Goal: Task Accomplishment & Management: Manage account settings

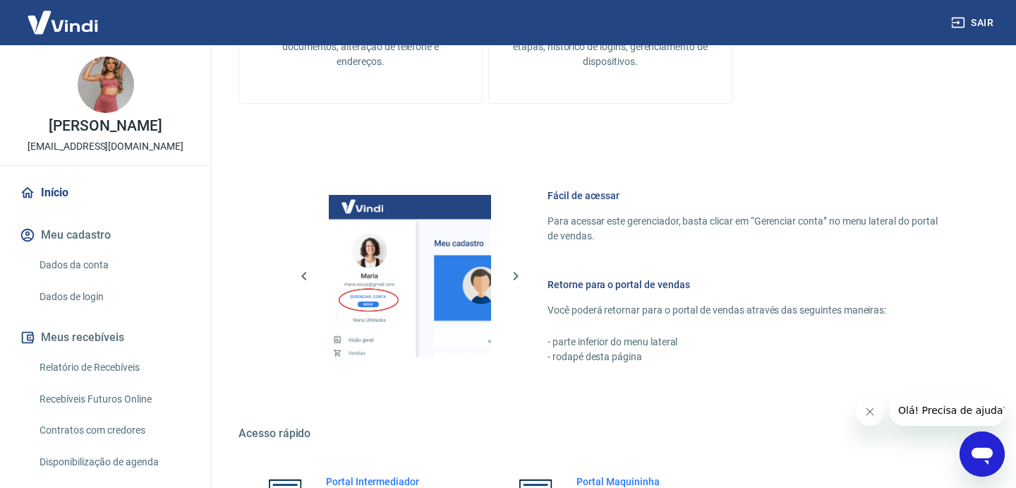
scroll to position [787, 0]
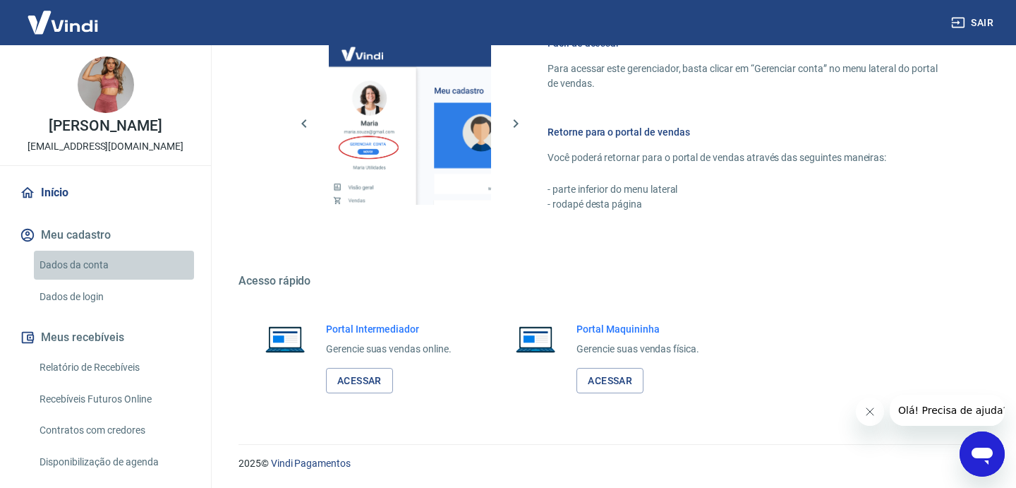
click at [72, 260] on link "Dados da conta" at bounding box center [114, 265] width 160 height 29
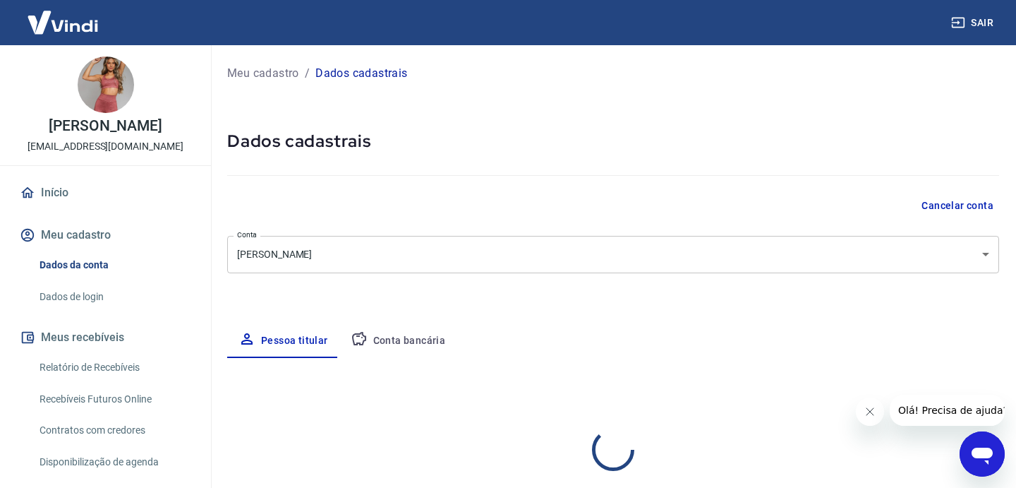
select select "RS"
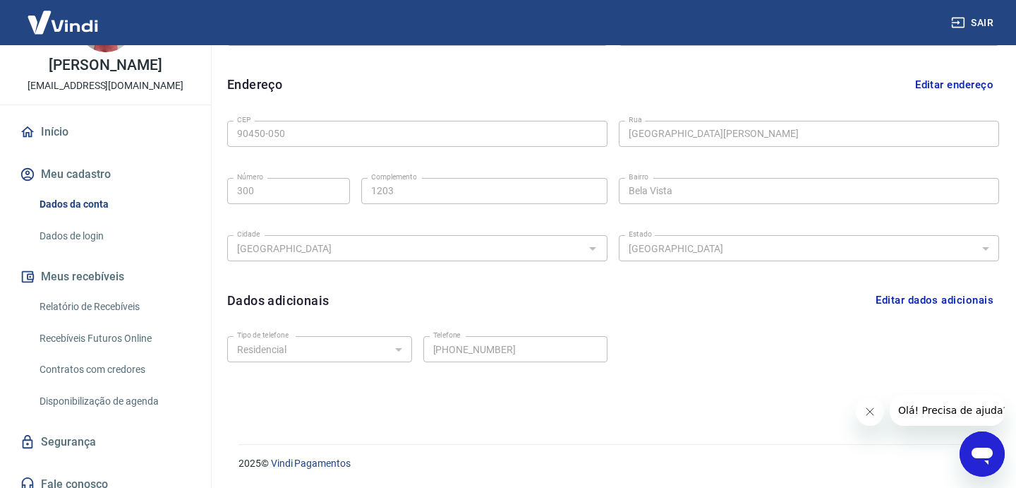
scroll to position [73, 0]
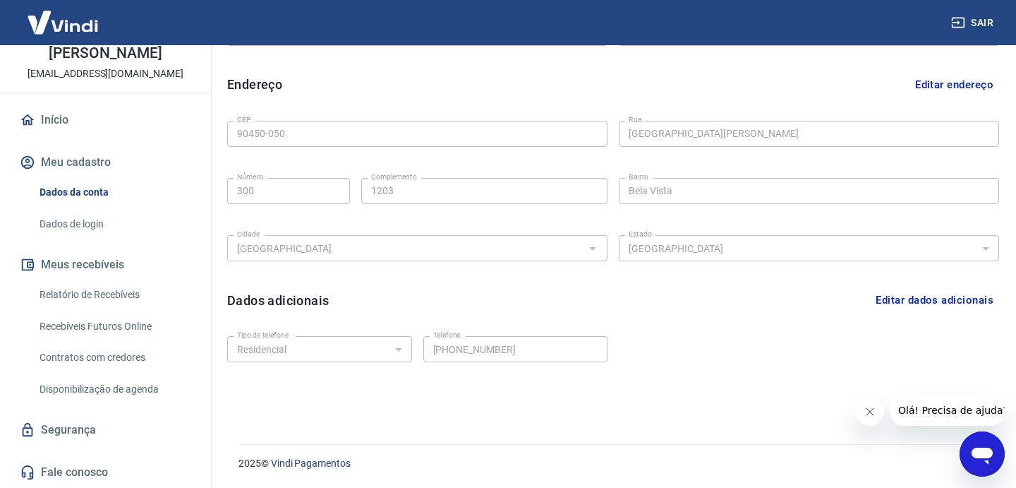
click at [79, 222] on link "Dados de login" at bounding box center [114, 224] width 160 height 29
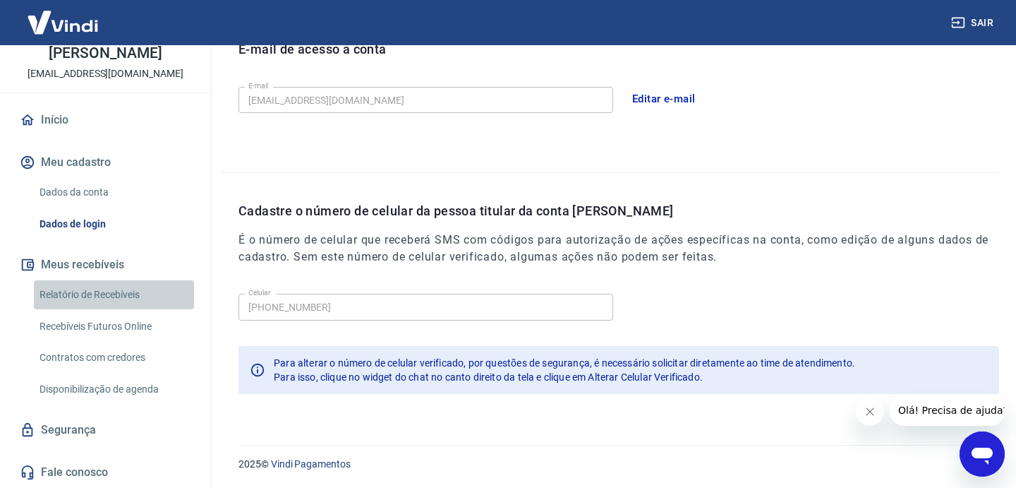
click at [101, 296] on link "Relatório de Recebíveis" at bounding box center [114, 294] width 160 height 29
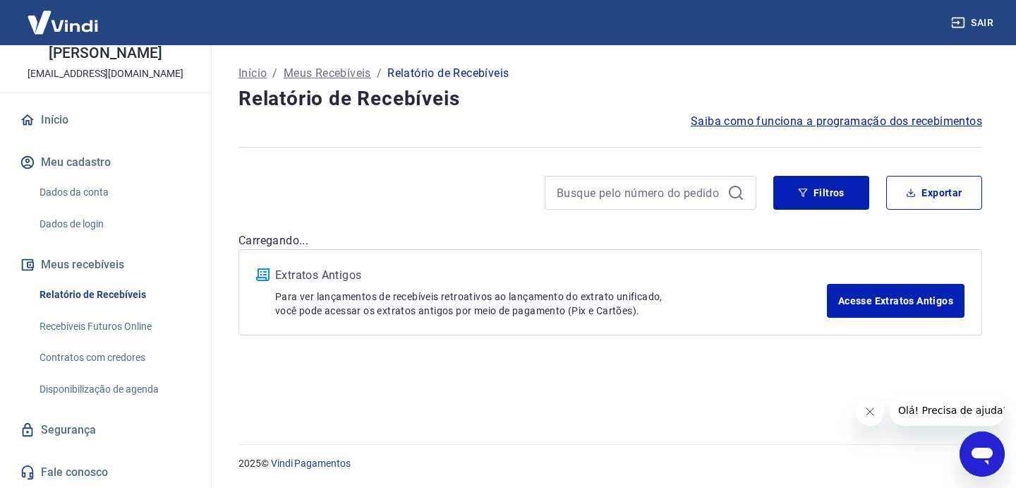
click at [112, 326] on link "Recebíveis Futuros Online" at bounding box center [114, 326] width 160 height 29
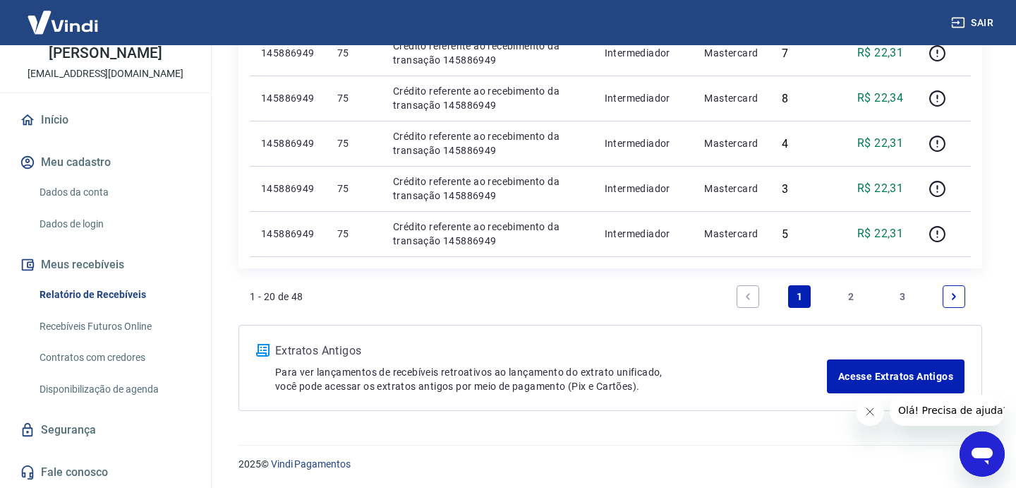
scroll to position [1104, 0]
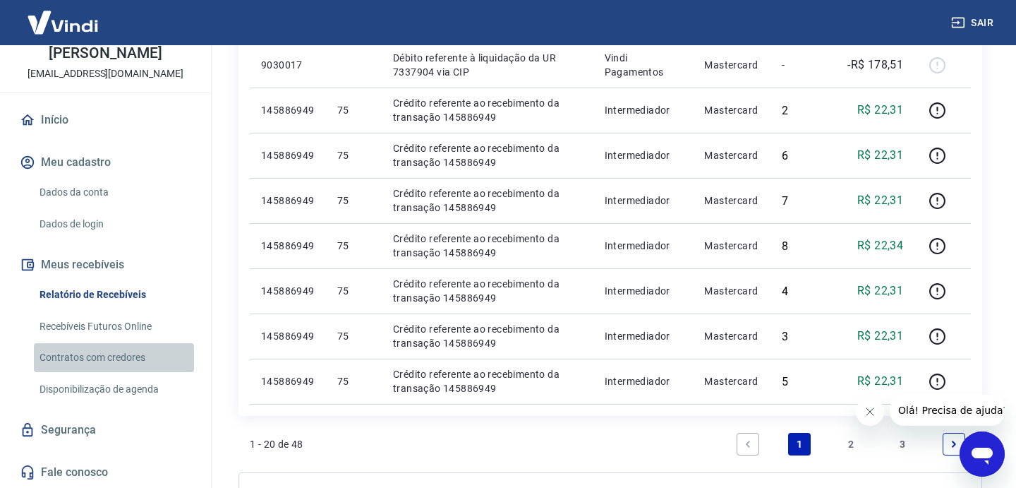
click at [131, 353] on link "Contratos com credores" at bounding box center [114, 357] width 160 height 29
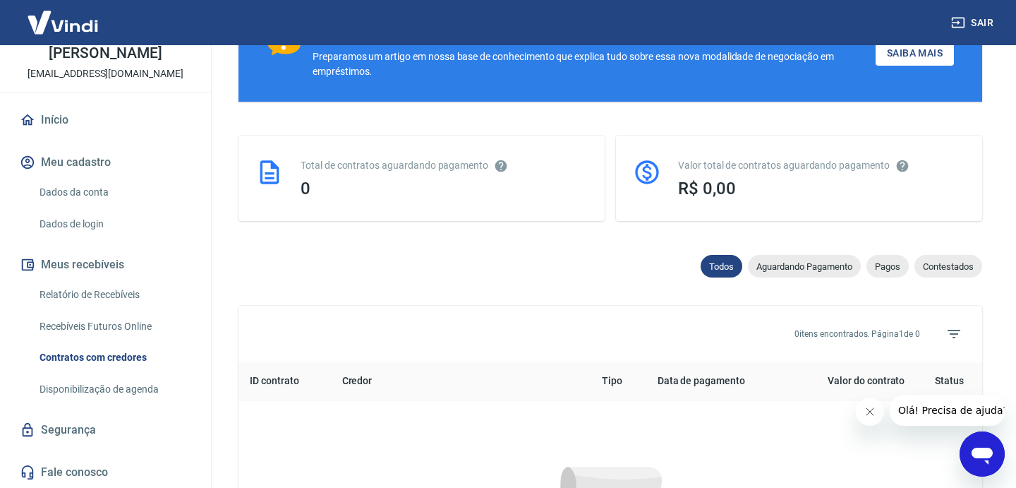
scroll to position [658, 0]
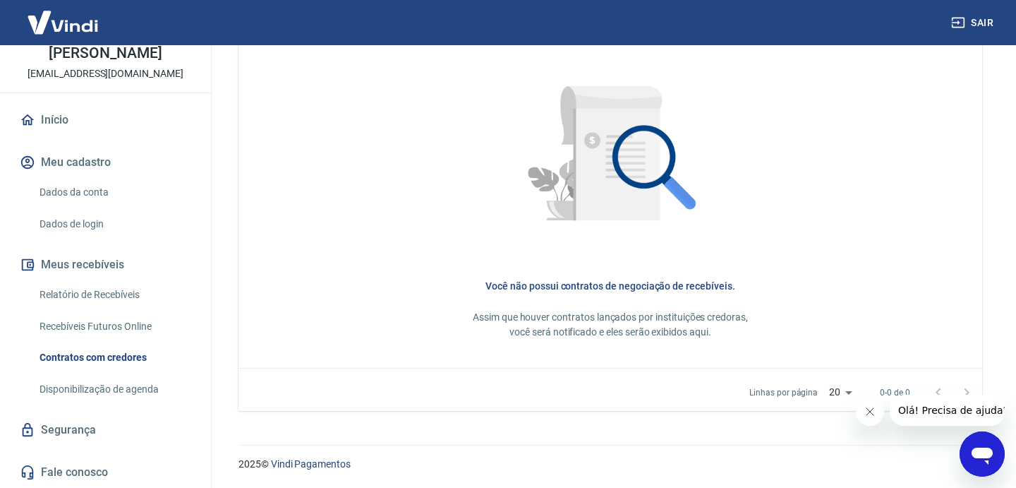
click at [153, 319] on link "Recebíveis Futuros Online" at bounding box center [114, 326] width 160 height 29
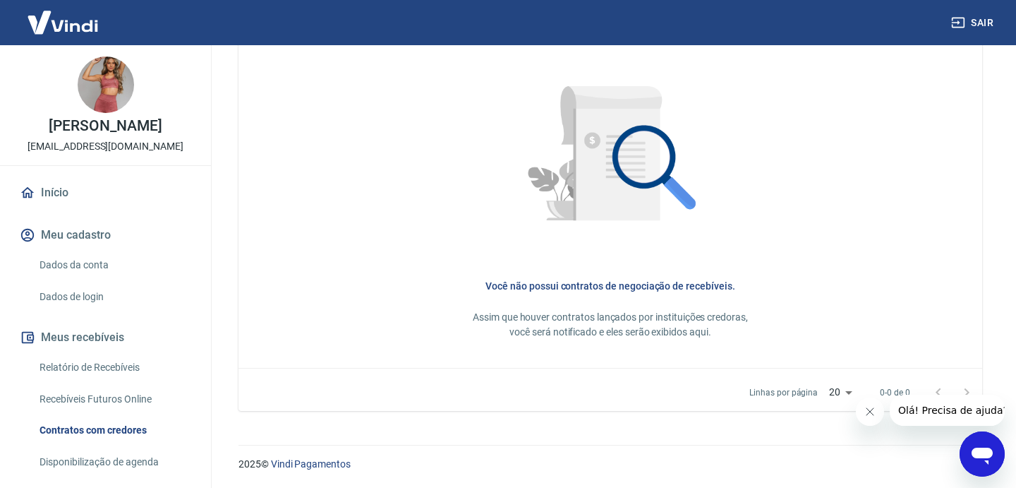
click at [124, 99] on img at bounding box center [106, 84] width 56 height 56
